Goal: Information Seeking & Learning: Stay updated

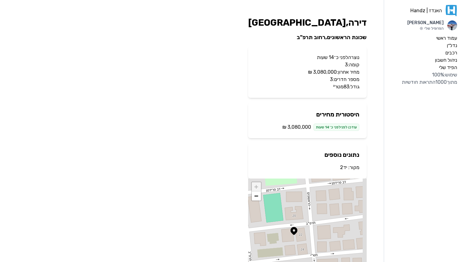
click at [347, 168] on link "יד2" at bounding box center [343, 168] width 7 height 6
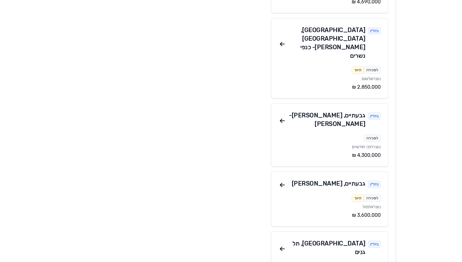
scroll to position [652, 0]
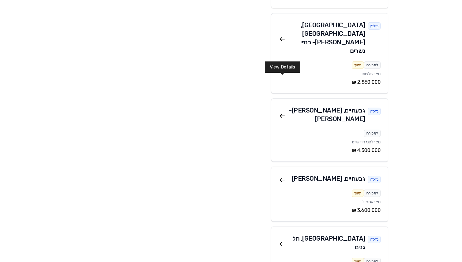
click at [282, 176] on icon at bounding box center [282, 179] width 7 height 7
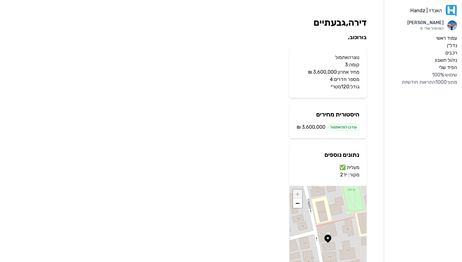
click at [344, 175] on link "יד2" at bounding box center [343, 175] width 7 height 6
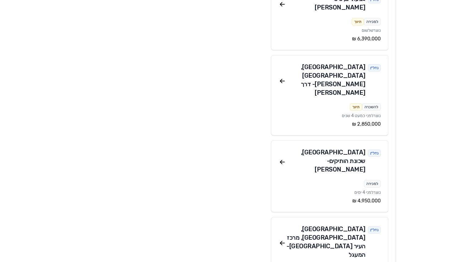
scroll to position [1242, 0]
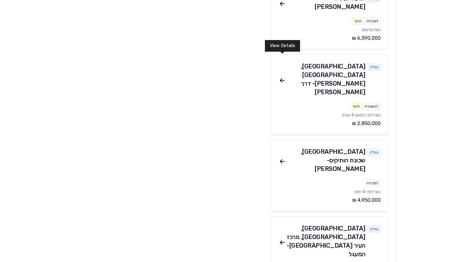
click at [285, 239] on icon at bounding box center [282, 242] width 7 height 7
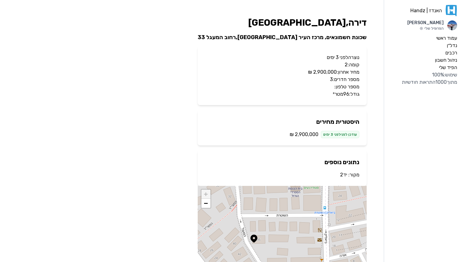
click at [345, 176] on link "יד2" at bounding box center [343, 175] width 7 height 6
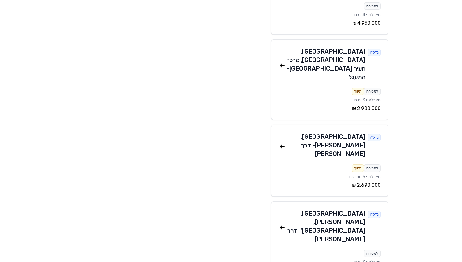
scroll to position [1421, 0]
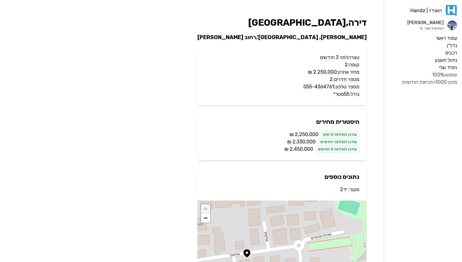
click at [345, 188] on link "יד2" at bounding box center [343, 190] width 7 height 6
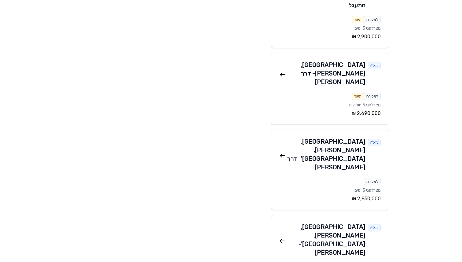
scroll to position [1493, 0]
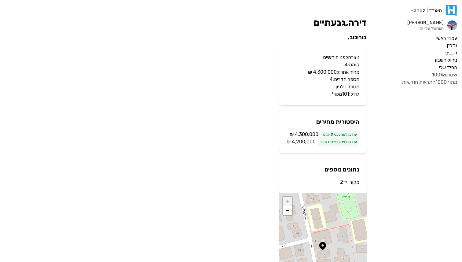
click at [346, 183] on link "יד2" at bounding box center [343, 182] width 7 height 6
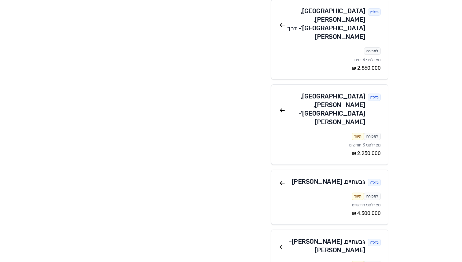
scroll to position [1626, 0]
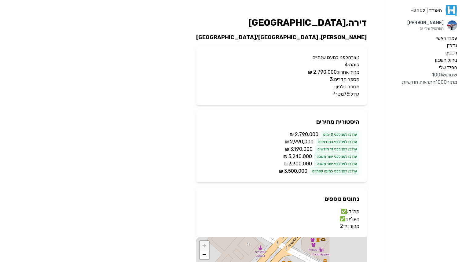
click at [346, 227] on link "יד2" at bounding box center [343, 226] width 7 height 6
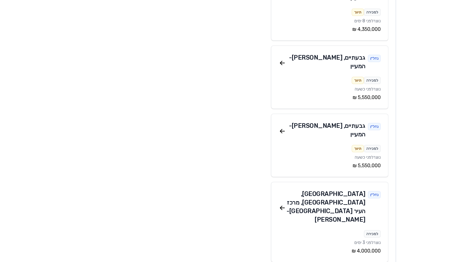
scroll to position [2160, 0]
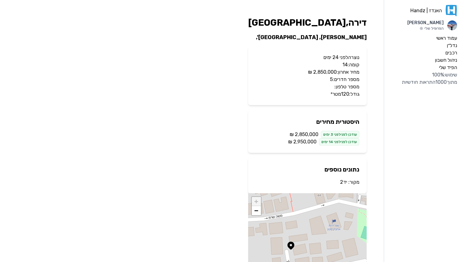
click at [344, 183] on link "יד2" at bounding box center [343, 182] width 7 height 6
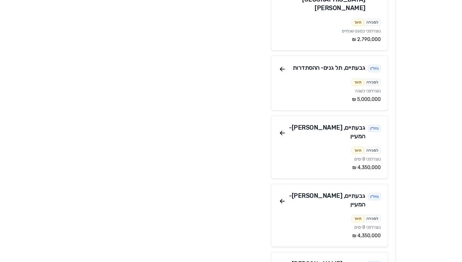
scroll to position [1956, 0]
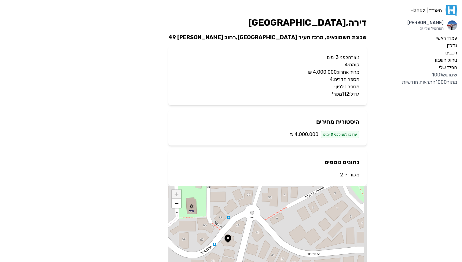
click at [343, 173] on link "יד2" at bounding box center [343, 175] width 7 height 6
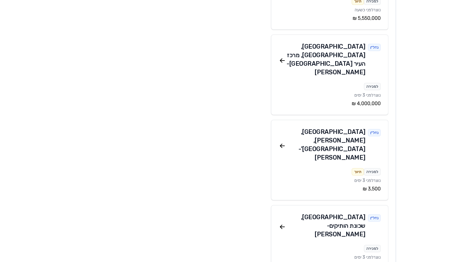
scroll to position [2305, 0]
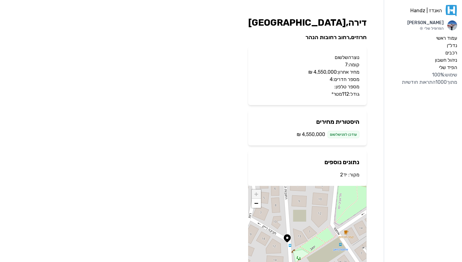
click at [345, 175] on link "יד2" at bounding box center [343, 175] width 7 height 6
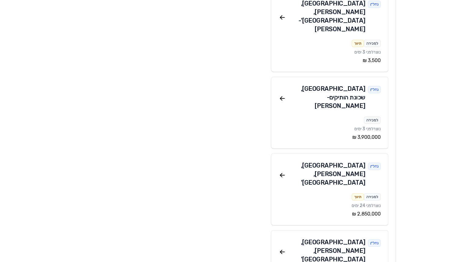
scroll to position [2432, 0]
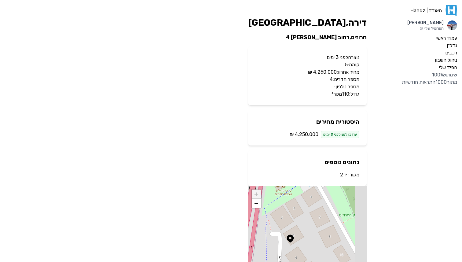
click at [344, 176] on link "יד2" at bounding box center [343, 175] width 7 height 6
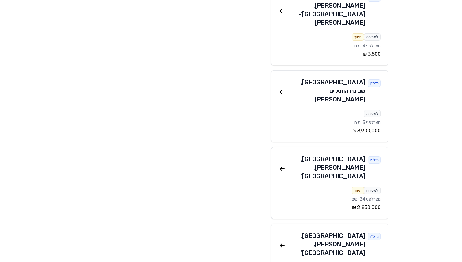
scroll to position [2438, 0]
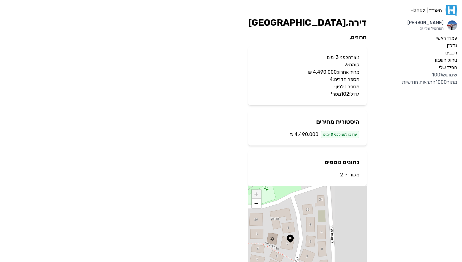
click at [343, 176] on link "יד2" at bounding box center [343, 175] width 7 height 6
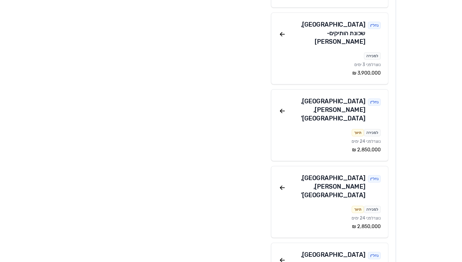
scroll to position [2496, 0]
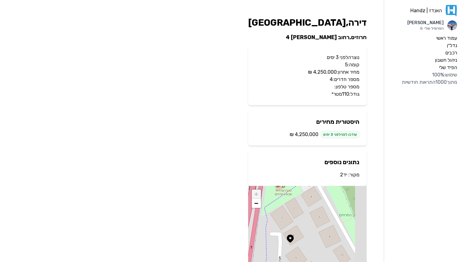
click at [342, 175] on link "יד2" at bounding box center [343, 175] width 7 height 6
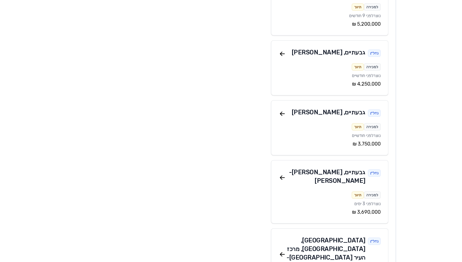
scroll to position [3390, 0]
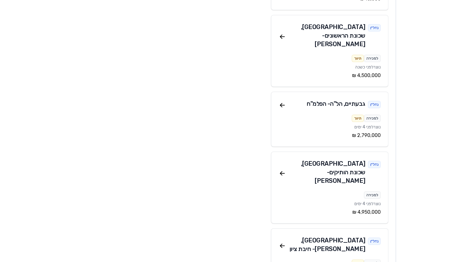
scroll to position [4823, 0]
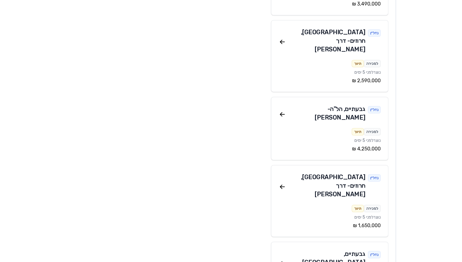
scroll to position [6071, 0]
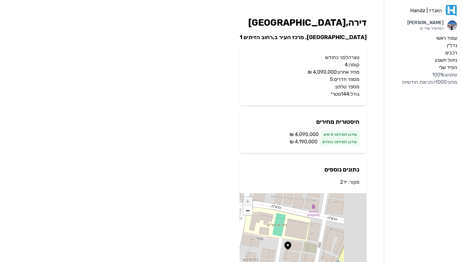
click at [341, 183] on link "יד2" at bounding box center [343, 182] width 7 height 6
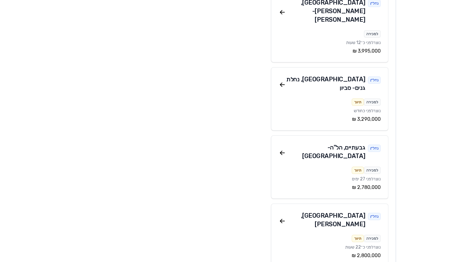
scroll to position [127, 0]
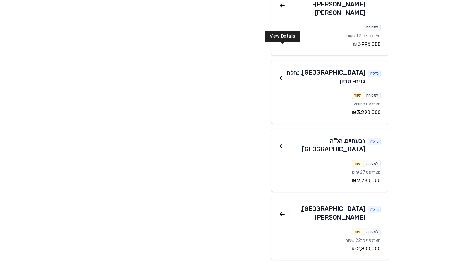
click at [285, 74] on icon at bounding box center [282, 77] width 7 height 7
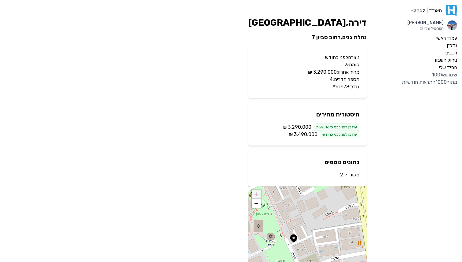
scroll to position [127, 0]
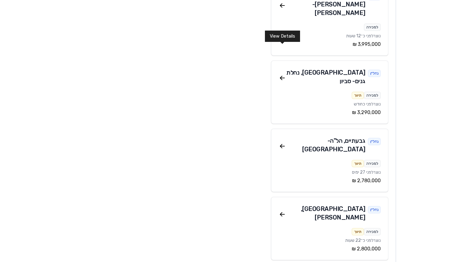
click at [284, 74] on icon at bounding box center [282, 77] width 7 height 7
drag, startPoint x: 284, startPoint y: 49, endPoint x: 114, endPoint y: 1, distance: 177.3
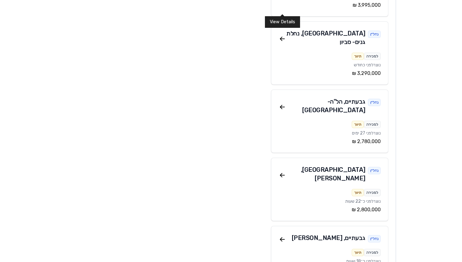
scroll to position [173, 0]
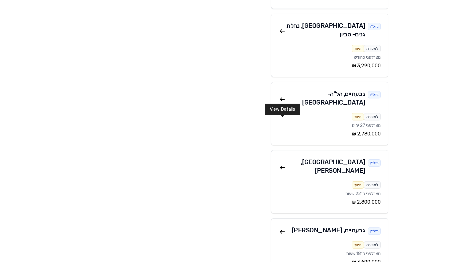
click at [284, 164] on icon at bounding box center [282, 167] width 7 height 7
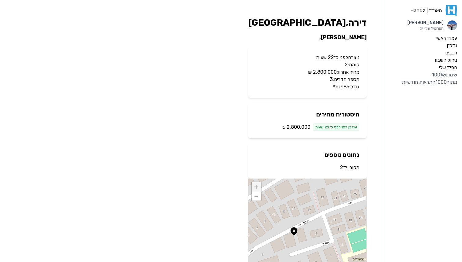
click at [342, 168] on link "יד2" at bounding box center [343, 168] width 7 height 6
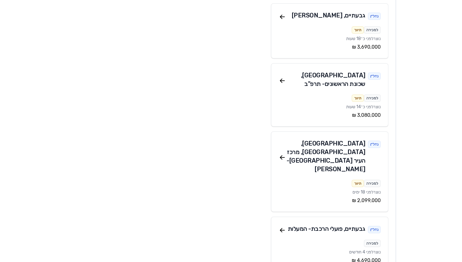
scroll to position [391, 0]
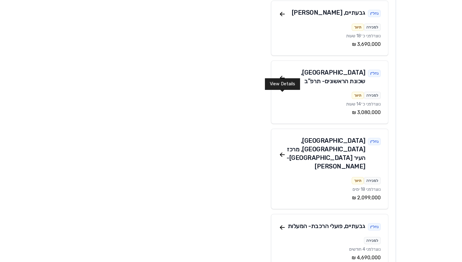
click at [283, 151] on icon at bounding box center [282, 154] width 7 height 7
click at [284, 155] on icon at bounding box center [282, 155] width 4 height 0
click at [280, 151] on icon at bounding box center [282, 154] width 7 height 7
click at [283, 155] on icon at bounding box center [282, 155] width 4 height 0
drag, startPoint x: 283, startPoint y: 98, endPoint x: 192, endPoint y: 28, distance: 114.6
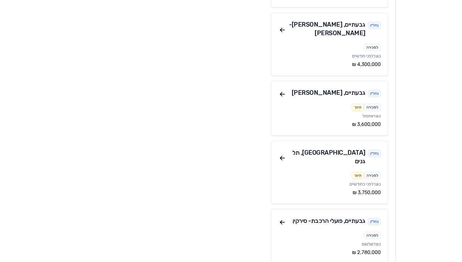
scroll to position [740, 0]
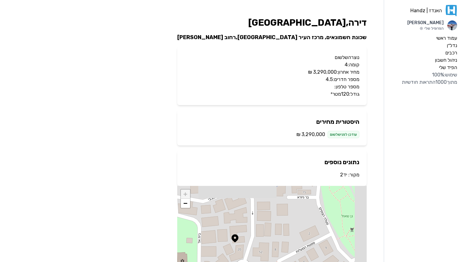
click at [344, 177] on link "יד2" at bounding box center [343, 175] width 7 height 6
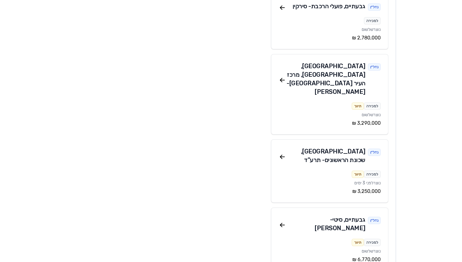
scroll to position [953, 0]
click at [286, 147] on div "רמת גן , שכונת הראשונים - תרע"ד" at bounding box center [325, 155] width 79 height 17
click at [283, 153] on icon at bounding box center [282, 156] width 7 height 7
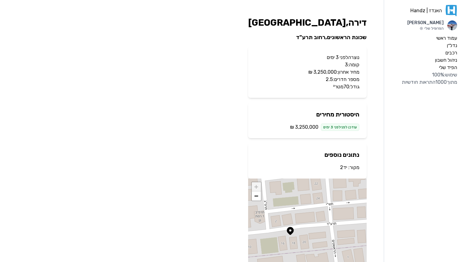
click at [344, 168] on link "יד2" at bounding box center [343, 168] width 7 height 6
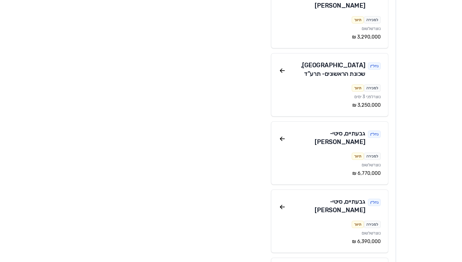
scroll to position [1050, 0]
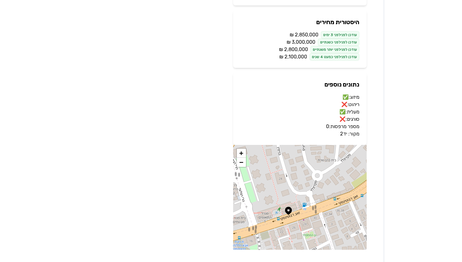
scroll to position [112, 0]
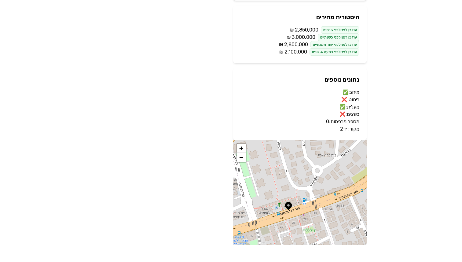
click at [346, 130] on link "יד2" at bounding box center [343, 129] width 7 height 6
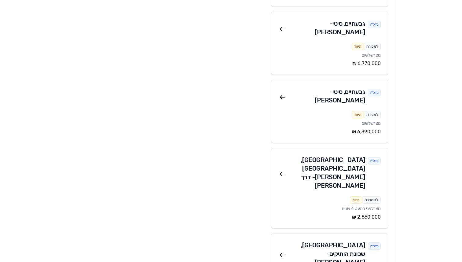
scroll to position [1152, 0]
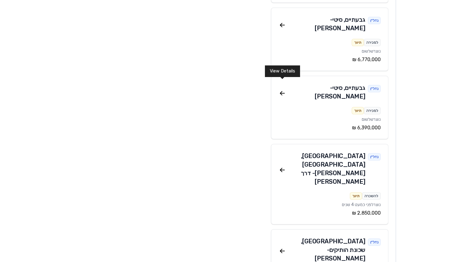
click at [283, 247] on icon at bounding box center [282, 250] width 7 height 7
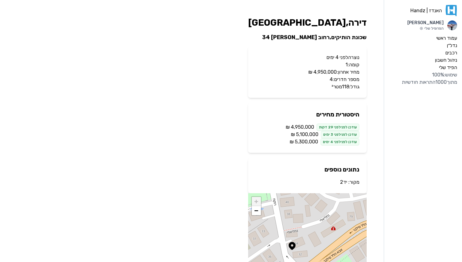
click at [342, 183] on link "יד2" at bounding box center [343, 182] width 7 height 6
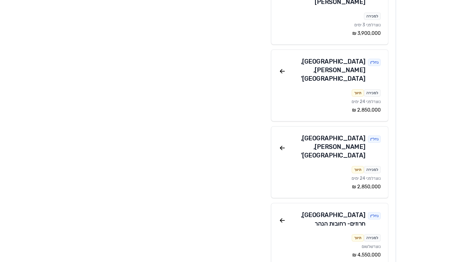
scroll to position [2536, 0]
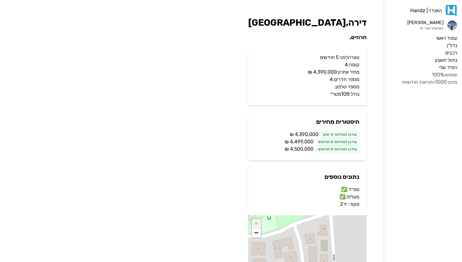
click at [344, 204] on link "יד2" at bounding box center [343, 204] width 7 height 6
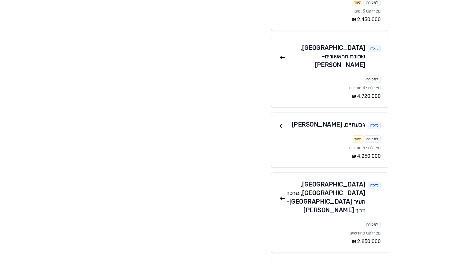
scroll to position [4149, 0]
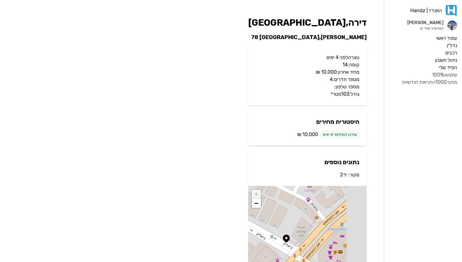
click at [346, 173] on link "יד2" at bounding box center [343, 175] width 7 height 6
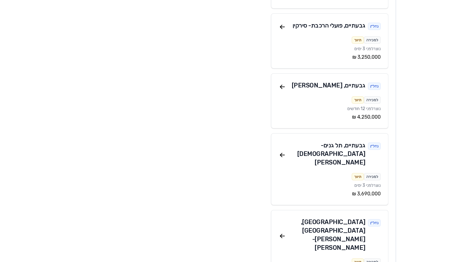
scroll to position [3140, 0]
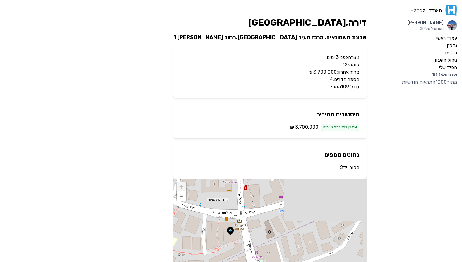
click at [341, 168] on link "יד2" at bounding box center [343, 168] width 7 height 6
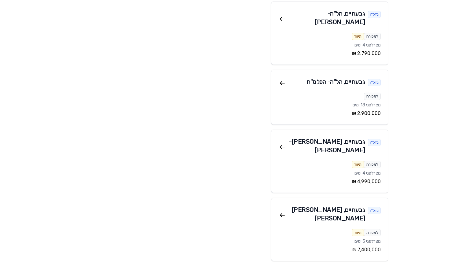
scroll to position [5257, 0]
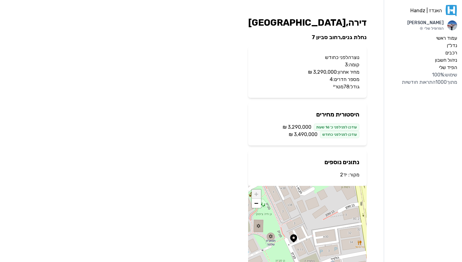
click at [344, 177] on link "יד2" at bounding box center [343, 175] width 7 height 6
click at [346, 174] on link "יד2" at bounding box center [343, 175] width 7 height 6
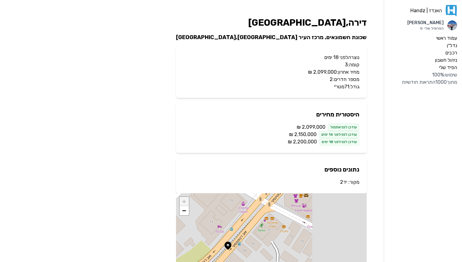
click at [343, 183] on link "יד2" at bounding box center [343, 182] width 7 height 6
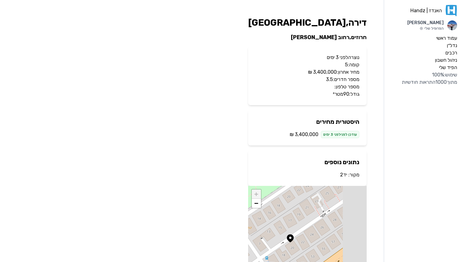
click at [345, 175] on link "יד2" at bounding box center [343, 175] width 7 height 6
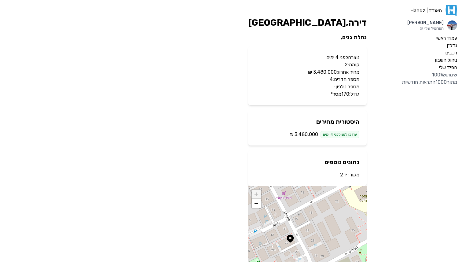
click at [346, 175] on link "יד2" at bounding box center [343, 175] width 7 height 6
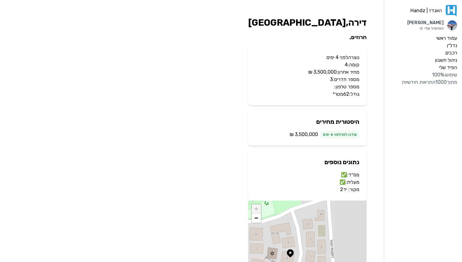
click at [343, 189] on link "יד2" at bounding box center [343, 190] width 7 height 6
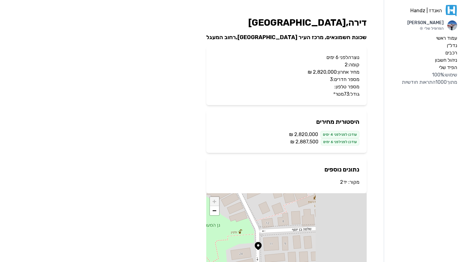
click at [345, 183] on link "יד2" at bounding box center [343, 182] width 7 height 6
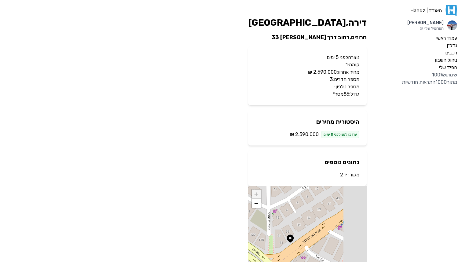
click at [343, 176] on link "יד2" at bounding box center [343, 175] width 7 height 6
